Goal: Navigation & Orientation: Find specific page/section

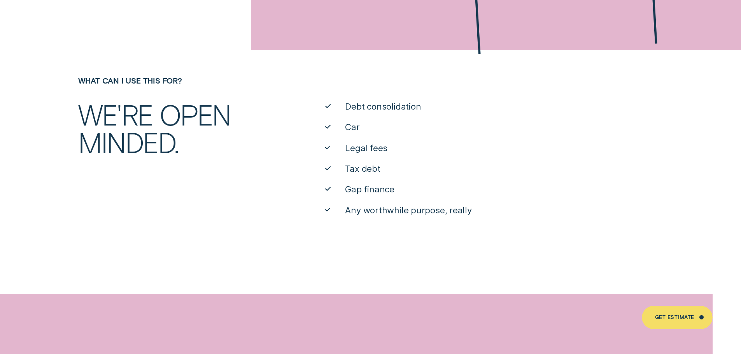
scroll to position [428, 0]
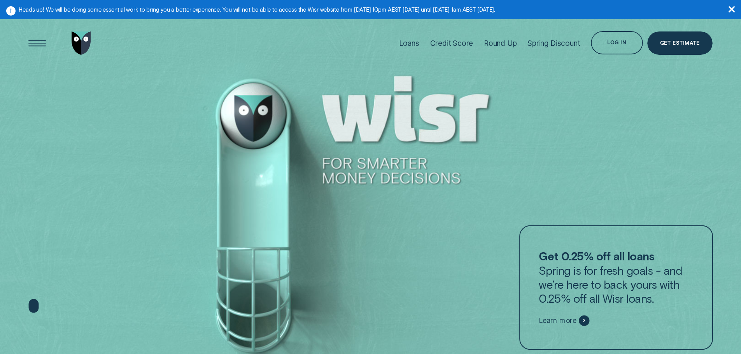
click at [637, 44] on div "Log in" at bounding box center [617, 42] width 52 height 23
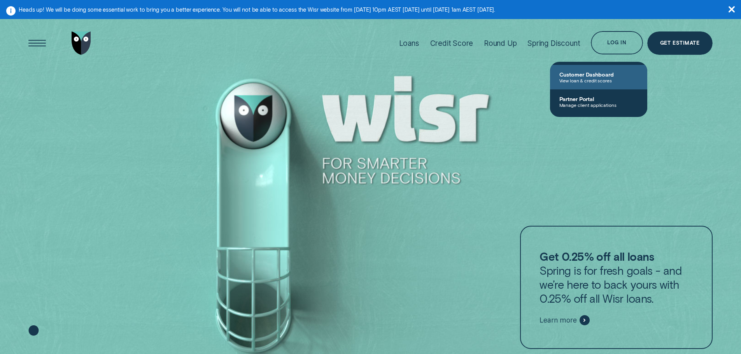
click at [588, 81] on span "View loan & credit scores" at bounding box center [599, 80] width 79 height 5
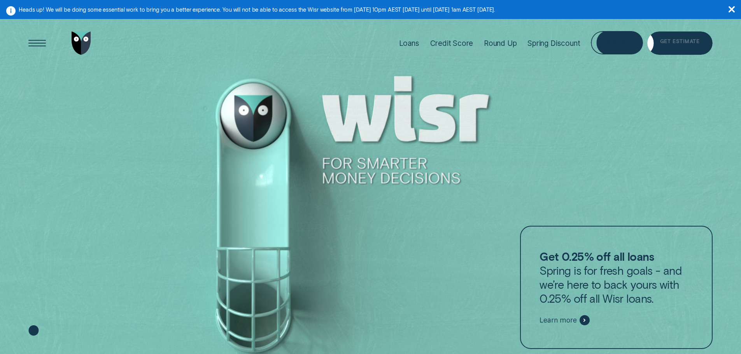
click at [628, 39] on div "Log in" at bounding box center [617, 42] width 52 height 23
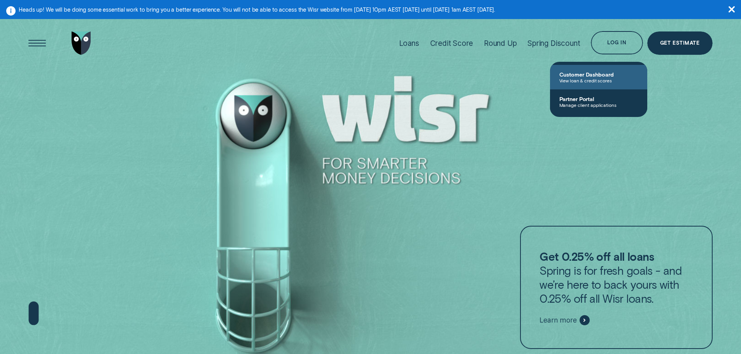
click at [613, 75] on span "Customer Dashboard" at bounding box center [599, 74] width 79 height 7
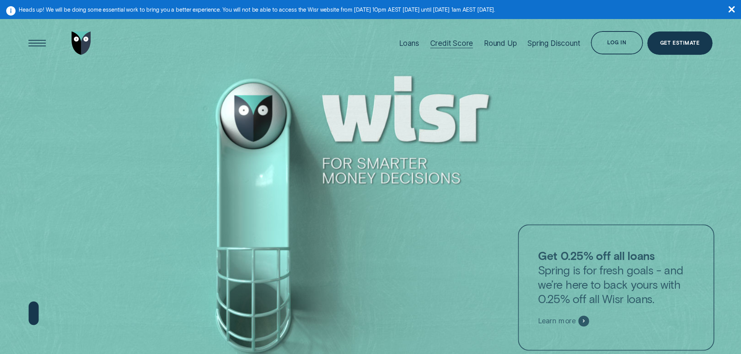
click at [615, 39] on div "Log in" at bounding box center [617, 42] width 52 height 23
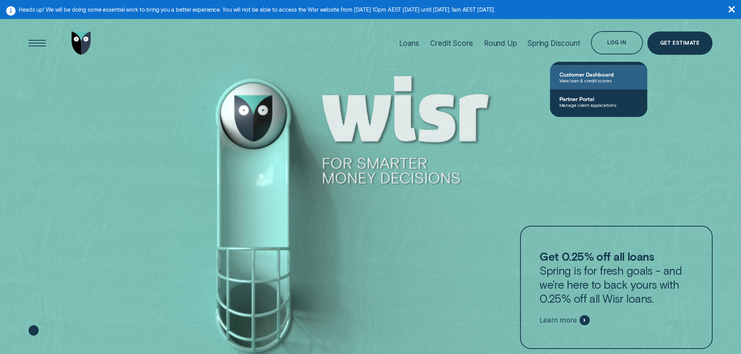
click at [604, 70] on link "Customer Dashboard View loan & credit scores" at bounding box center [598, 77] width 97 height 25
